Goal: Transaction & Acquisition: Purchase product/service

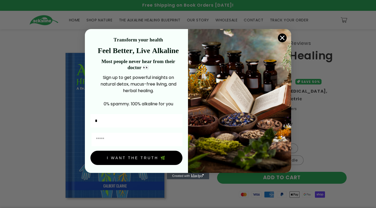
type input "******"
type input "**********"
click at [146, 158] on button "I WANT THE TRUTH 🌿" at bounding box center [136, 158] width 92 height 14
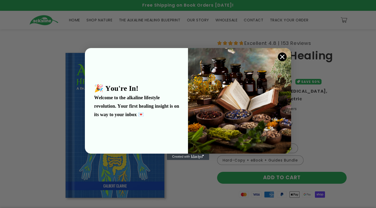
click at [282, 56] on circle "Close dialog" at bounding box center [282, 57] width 9 height 9
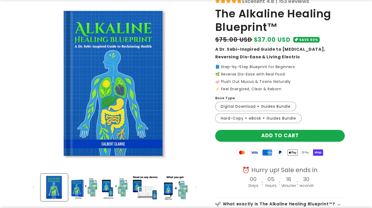
scroll to position [106, 0]
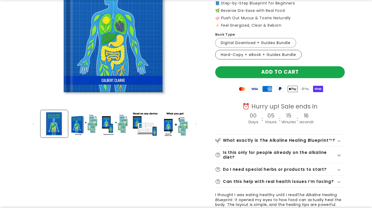
click at [285, 54] on label "Hard-Copy + eBook + Guides Bundle Variant sold out or unavailable" at bounding box center [258, 55] width 86 height 10
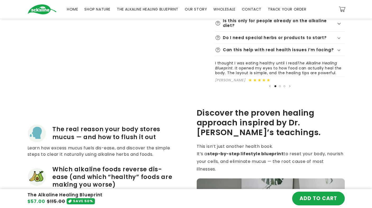
scroll to position [132, 0]
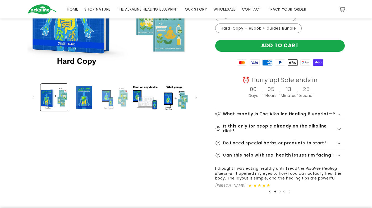
click at [116, 98] on button "Load image 3 in gallery view" at bounding box center [114, 97] width 27 height 27
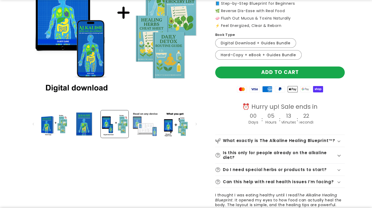
scroll to position [106, 0]
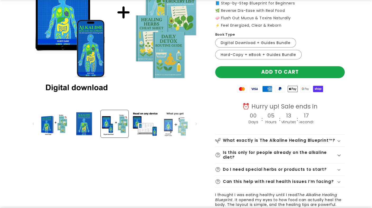
click at [173, 118] on button "Load image 5 in gallery view" at bounding box center [174, 123] width 27 height 27
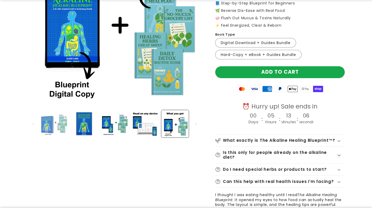
click at [43, 124] on button "Load image 2 in gallery view" at bounding box center [53, 123] width 27 height 27
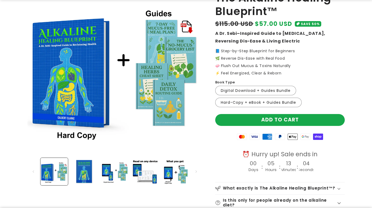
scroll to position [26, 0]
